Goal: Task Accomplishment & Management: Use online tool/utility

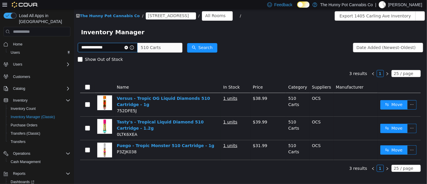
click at [134, 49] on span at bounding box center [128, 48] width 9 height 4
click at [128, 47] on icon "icon: close-circle" at bounding box center [126, 48] width 4 height 4
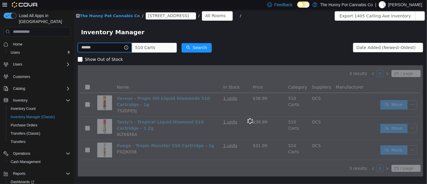
click at [132, 48] on input "text" at bounding box center [104, 47] width 54 height 9
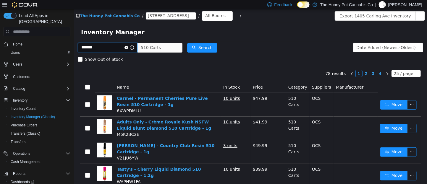
type input "******"
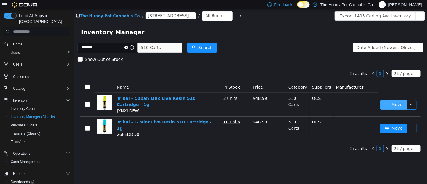
click at [399, 103] on button "Move" at bounding box center [393, 104] width 27 height 9
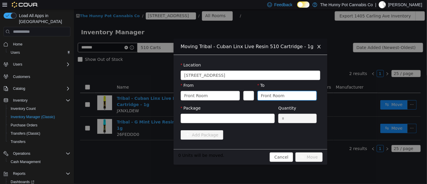
click at [290, 96] on div "Front Room" at bounding box center [285, 95] width 48 height 9
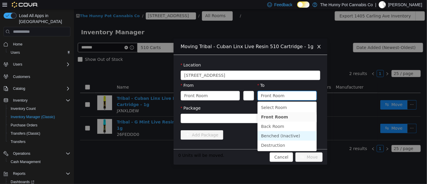
click at [274, 134] on li "Benched (Inactive)" at bounding box center [286, 135] width 59 height 9
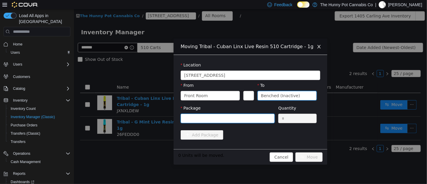
click at [256, 122] on div at bounding box center [225, 118] width 83 height 9
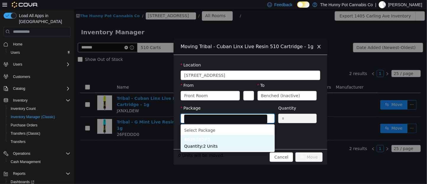
click at [236, 142] on li "6025102P2 Quantity : 2 Units" at bounding box center [227, 143] width 94 height 16
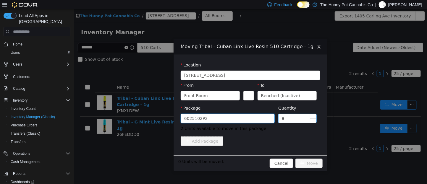
click at [291, 115] on input "*" at bounding box center [297, 118] width 38 height 9
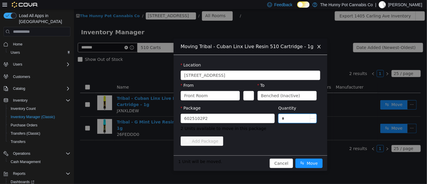
type input "*"
click at [295, 159] on button "Move" at bounding box center [308, 163] width 27 height 9
